Goal: Communication & Community: Share content

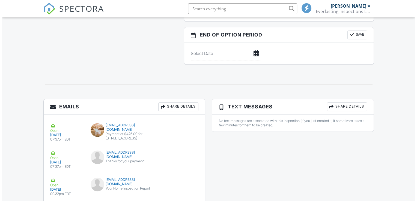
scroll to position [704, 0]
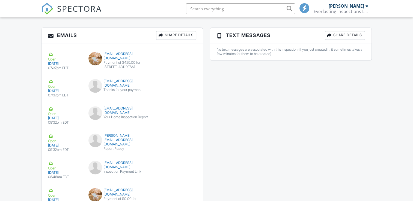
click at [169, 40] on div "Share Details" at bounding box center [176, 35] width 40 height 9
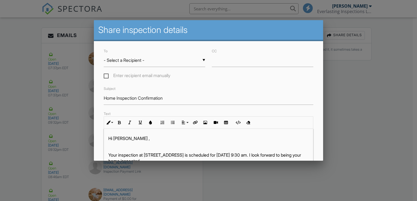
click at [152, 57] on div "▼ - Select a Recipient - - Select a Recipient - [PERSON_NAME] (Client) [PERSON_…" at bounding box center [154, 60] width 101 height 13
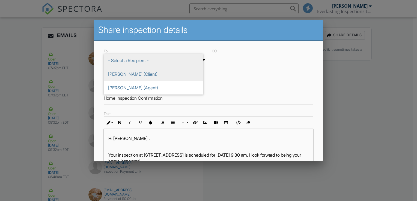
click at [134, 77] on span "[PERSON_NAME] (Client)" at bounding box center [154, 74] width 100 height 14
type input "[PERSON_NAME] (Client)"
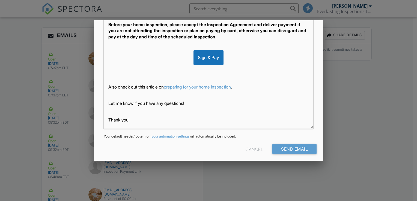
scroll to position [26, 0]
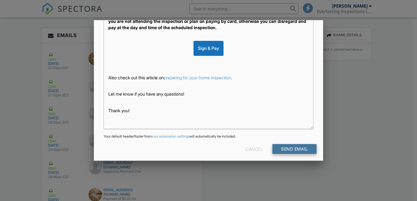
click at [283, 150] on input "Send Email" at bounding box center [294, 149] width 44 height 10
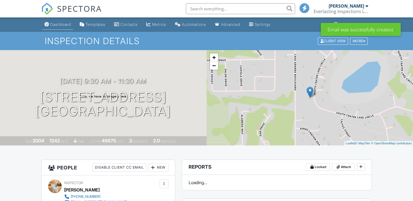
click at [64, 29] on link "Dashboard" at bounding box center [57, 25] width 31 height 10
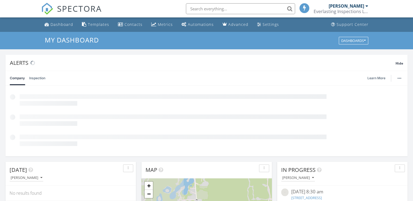
scroll to position [505, 421]
